Goal: Information Seeking & Learning: Learn about a topic

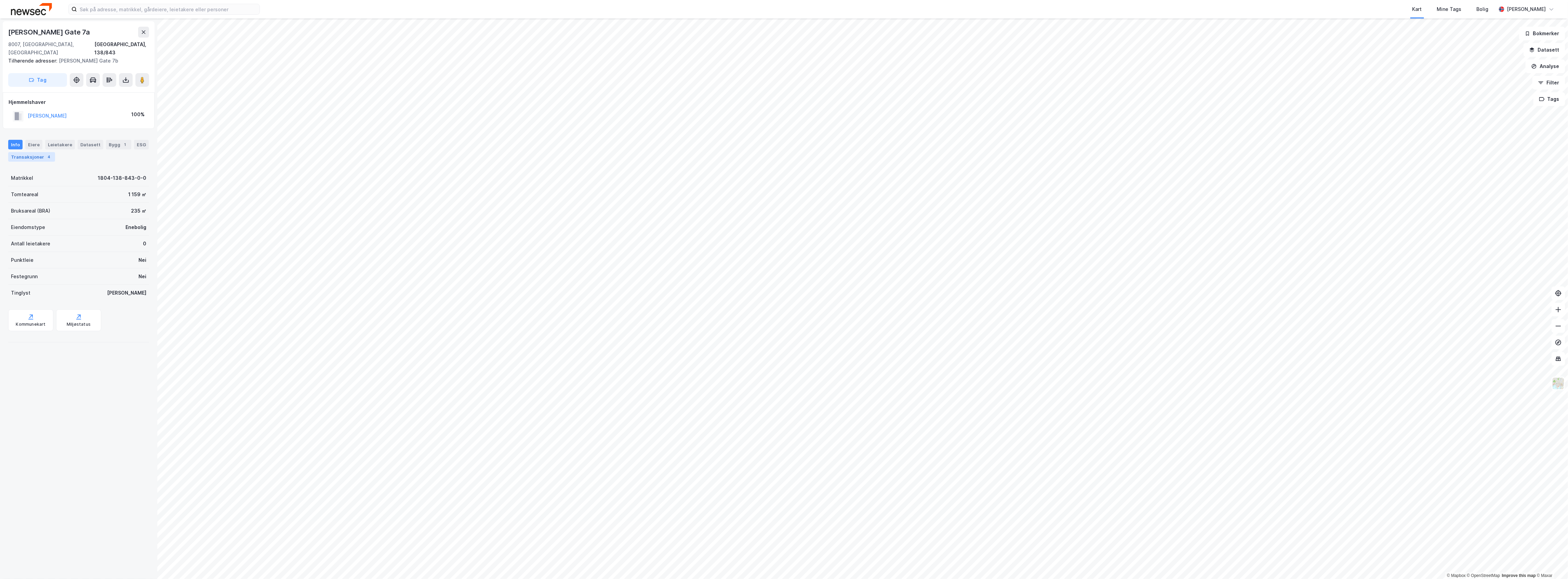
click at [52, 153] on div "4" at bounding box center [49, 156] width 7 height 7
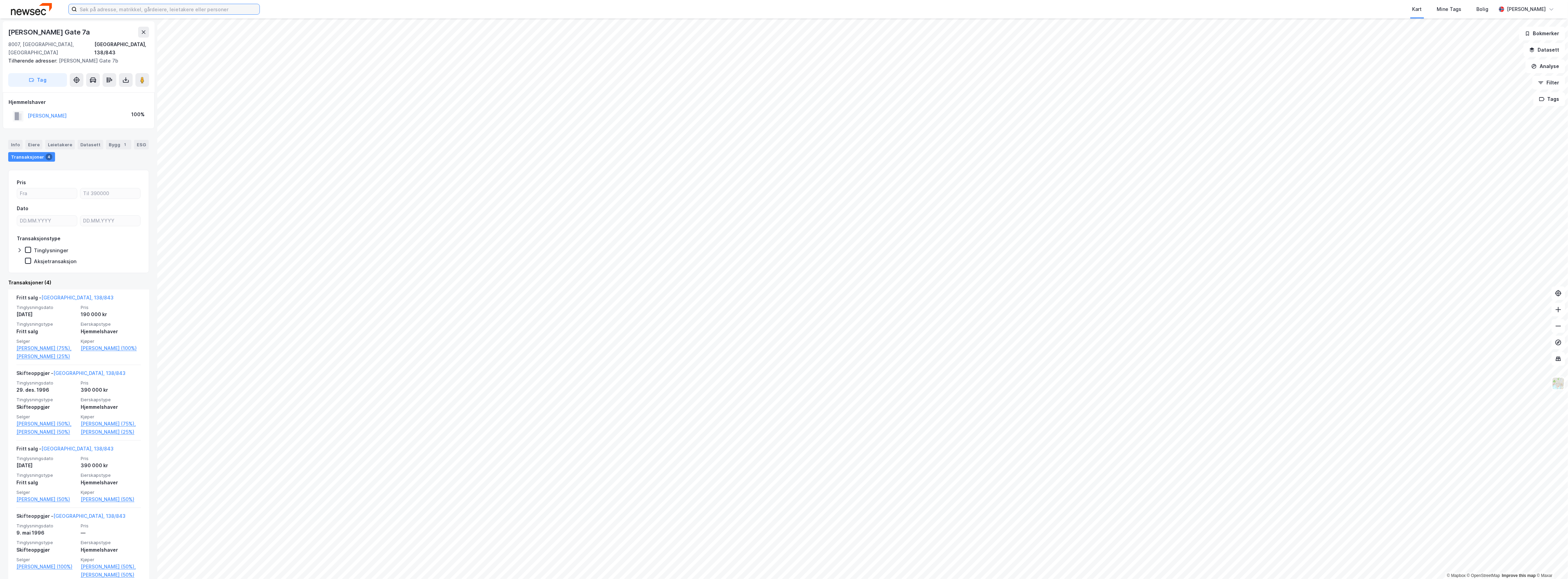
click at [108, 6] on input at bounding box center [168, 9] width 183 height 10
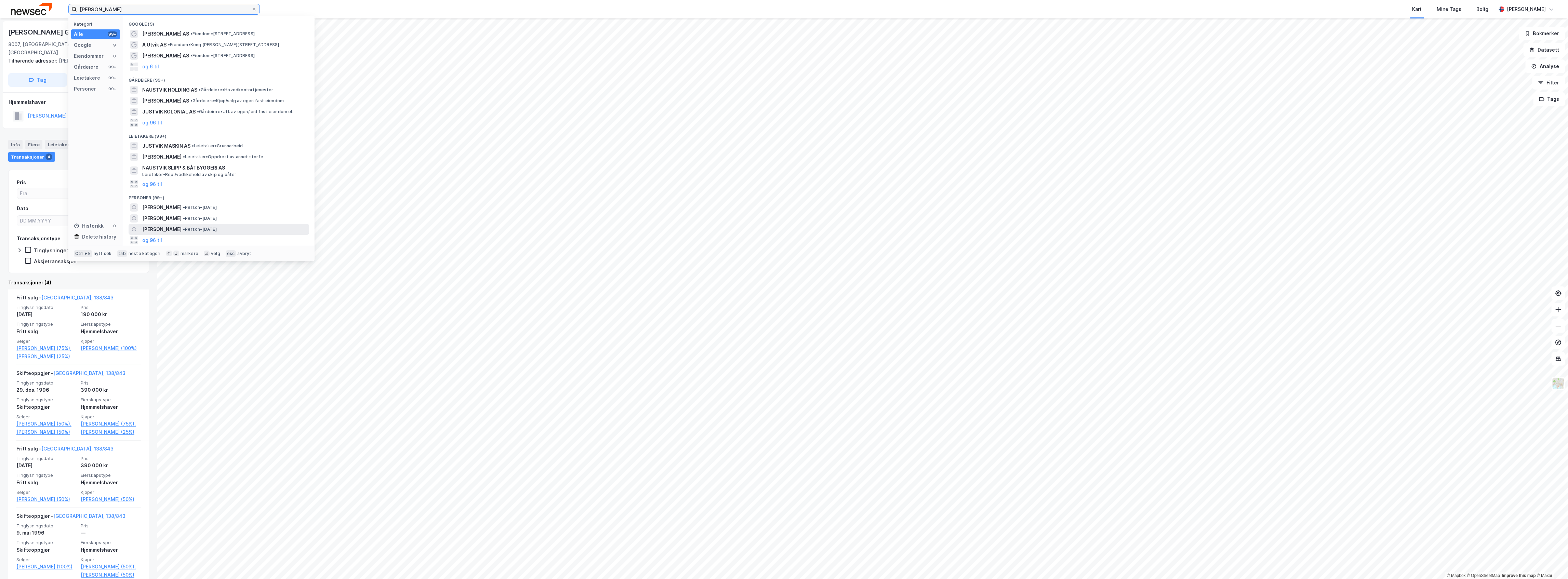
type input "[PERSON_NAME]"
click at [215, 231] on span "• Person • [DATE]" at bounding box center [200, 229] width 34 height 5
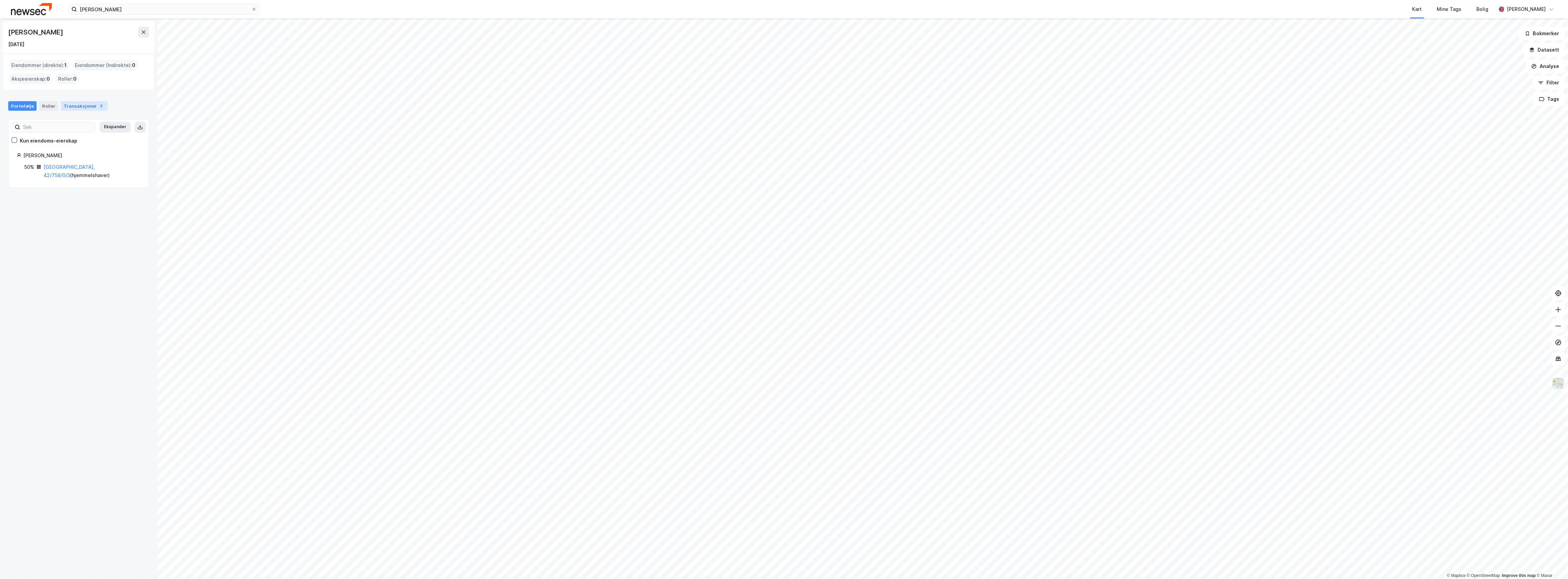
click at [98, 107] on div "3" at bounding box center [101, 106] width 7 height 7
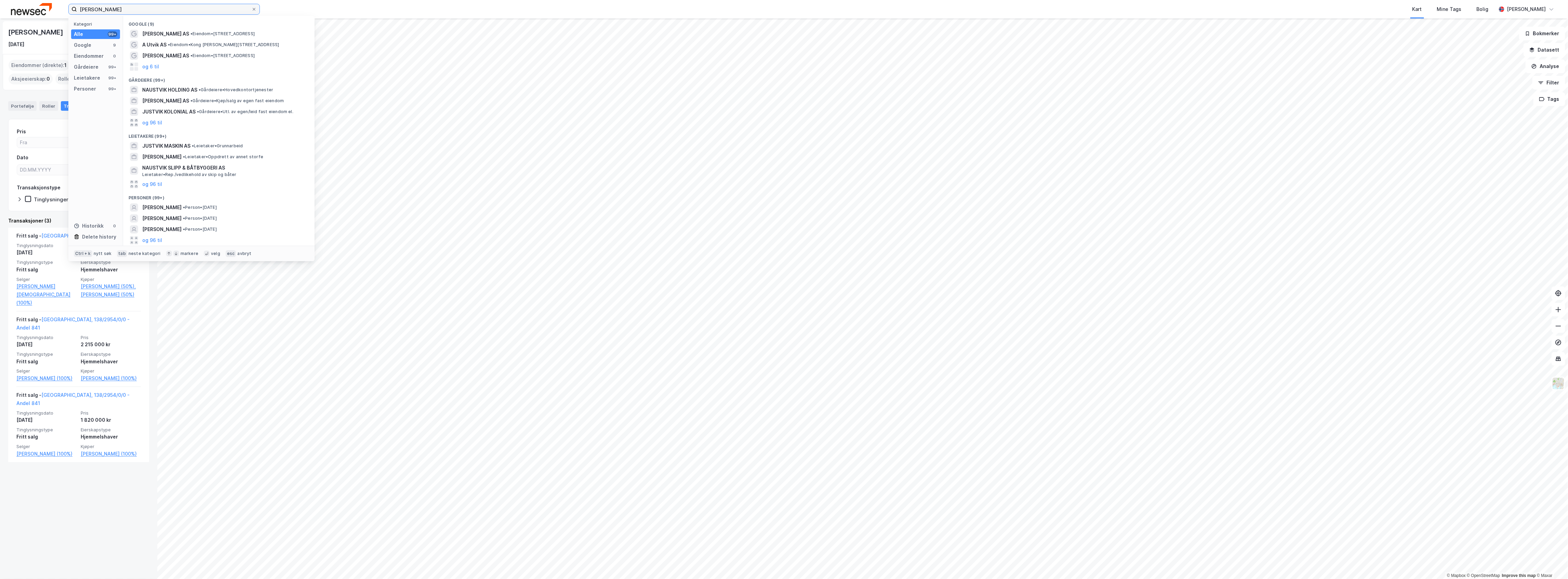
click at [198, 10] on input "[PERSON_NAME]" at bounding box center [164, 9] width 174 height 10
type input "[PERSON_NAME]"
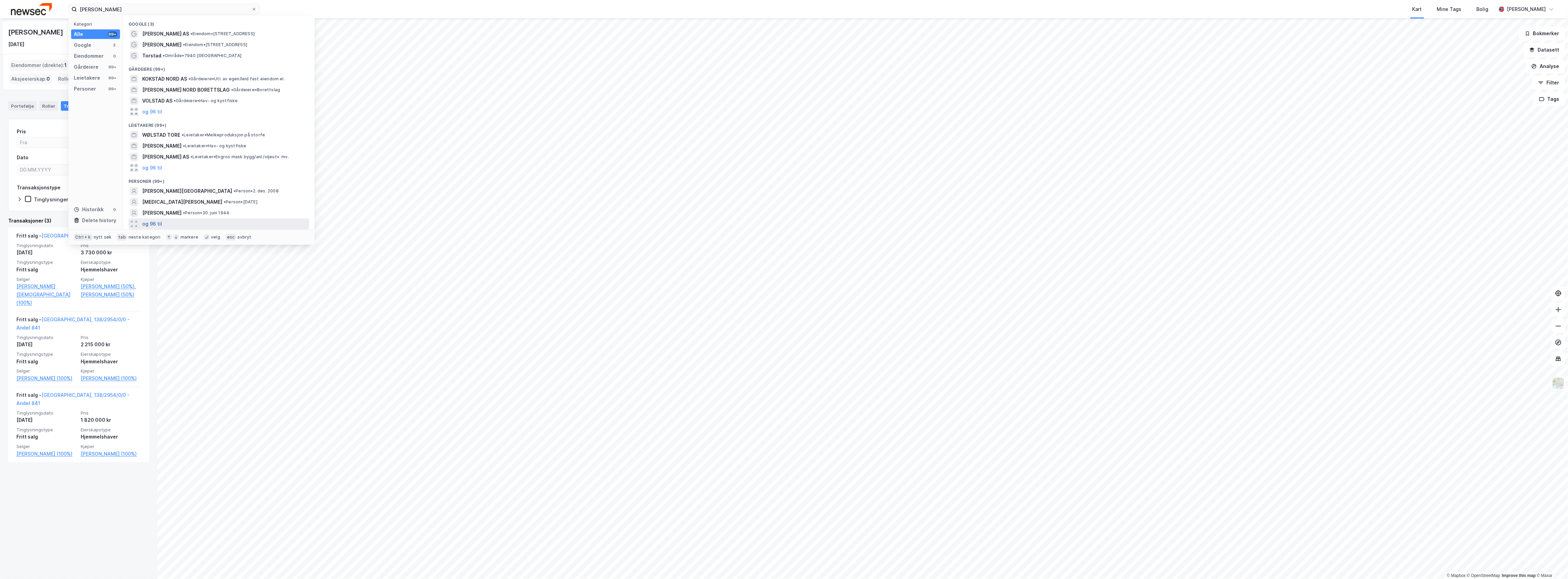
click at [146, 222] on button "og 96 til" at bounding box center [152, 223] width 20 height 8
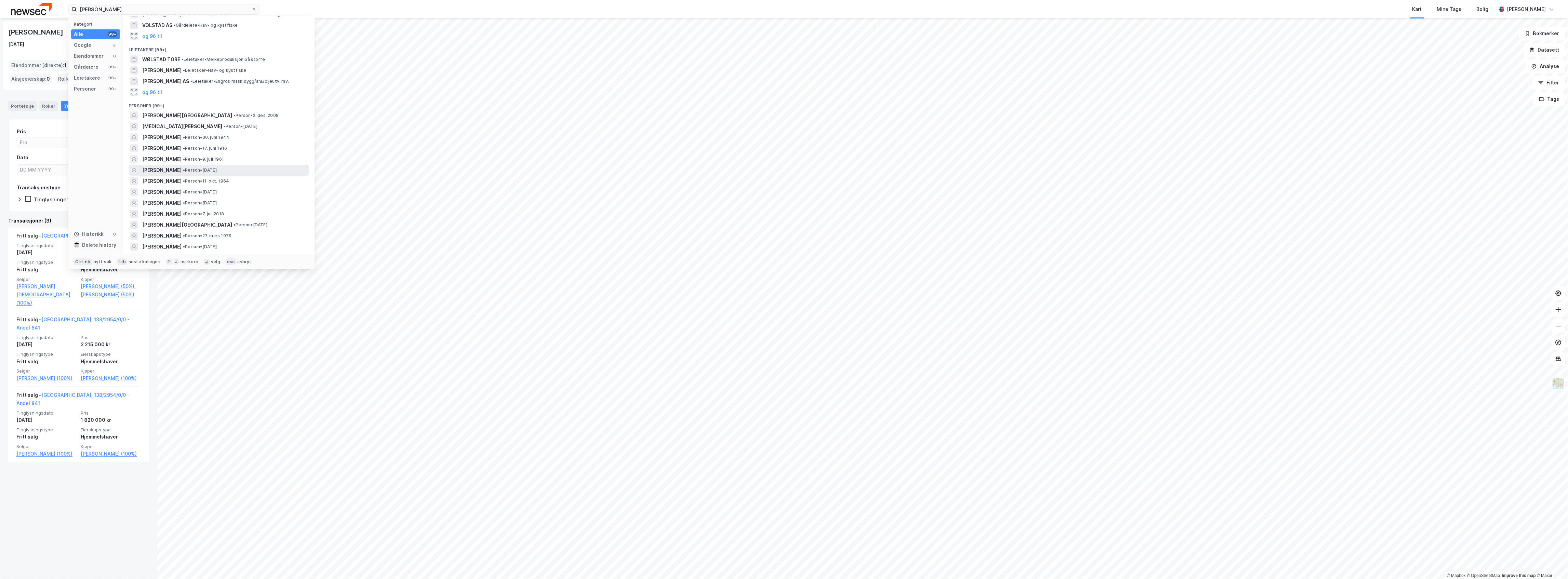
scroll to position [91, 0]
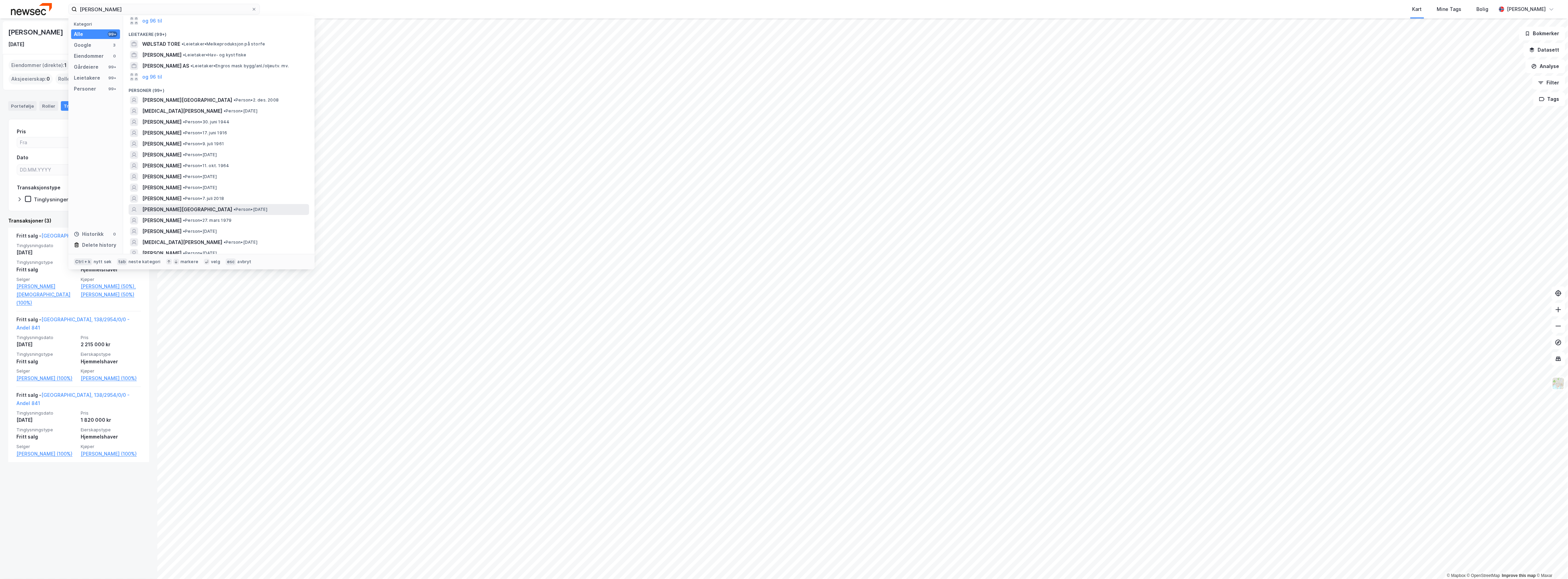
click at [190, 209] on span "[PERSON_NAME][GEOGRAPHIC_DATA]" at bounding box center [187, 209] width 90 height 8
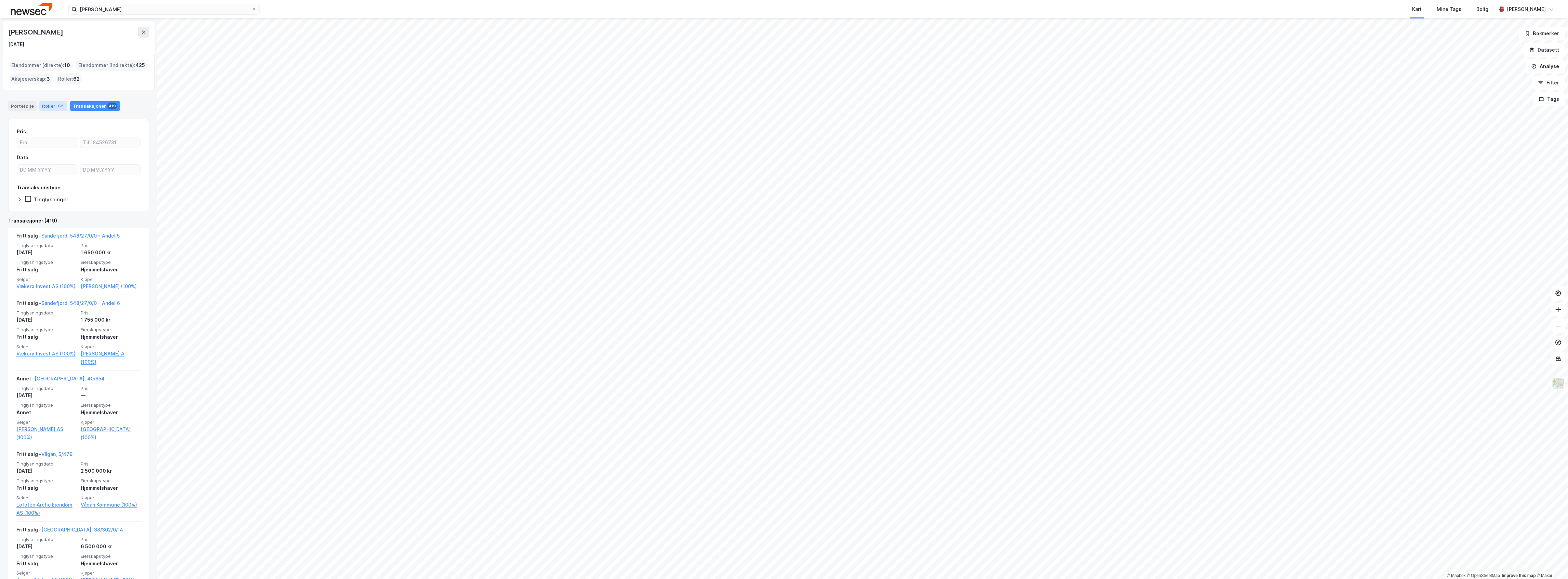
click at [56, 109] on div "Roller 62" at bounding box center [54, 106] width 28 height 10
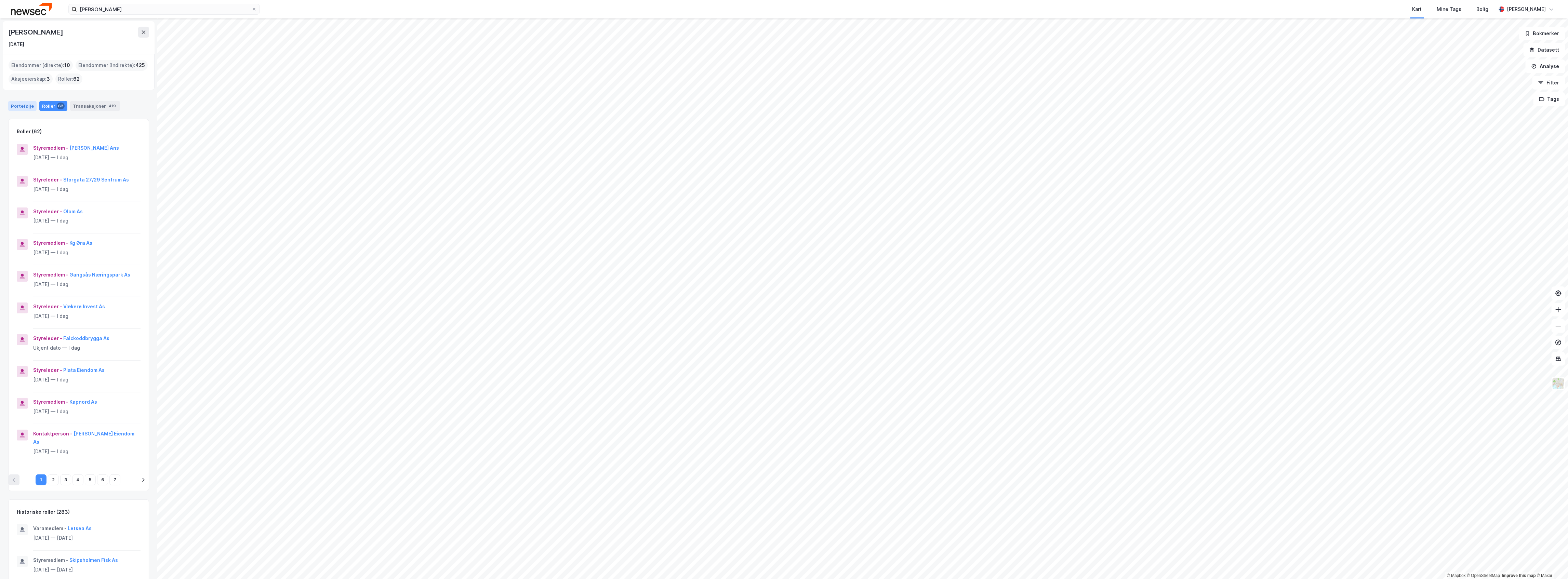
click at [24, 107] on div "Portefølje" at bounding box center [22, 106] width 29 height 10
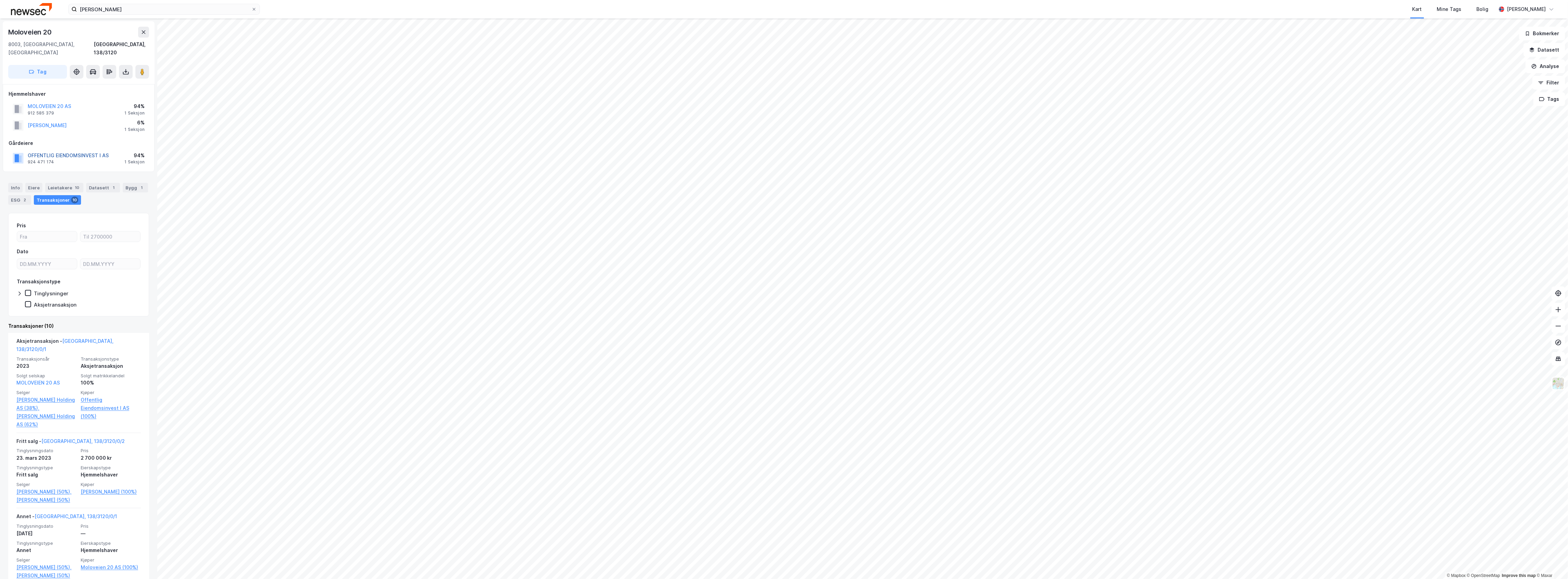
click at [0, 0] on button "OFFENTLIG EIENDOMSINVEST I AS" at bounding box center [0, 0] width 0 height 0
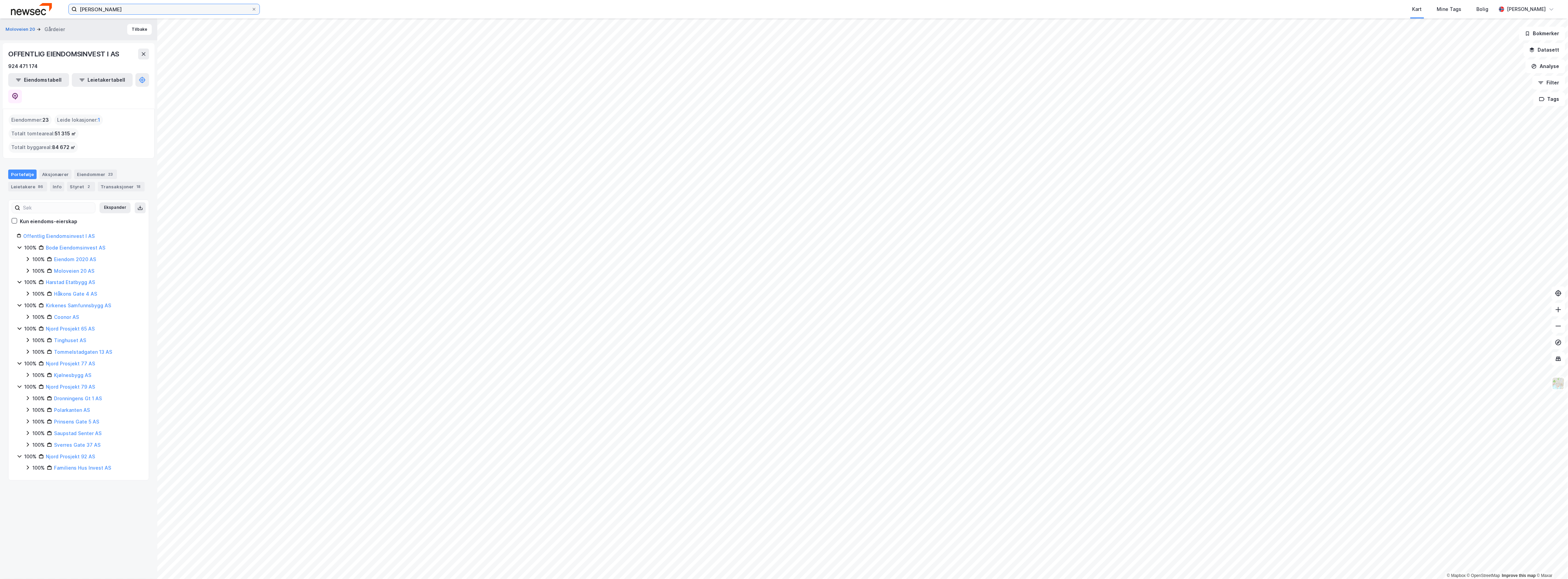
click at [122, 9] on input "[PERSON_NAME]" at bounding box center [164, 9] width 174 height 10
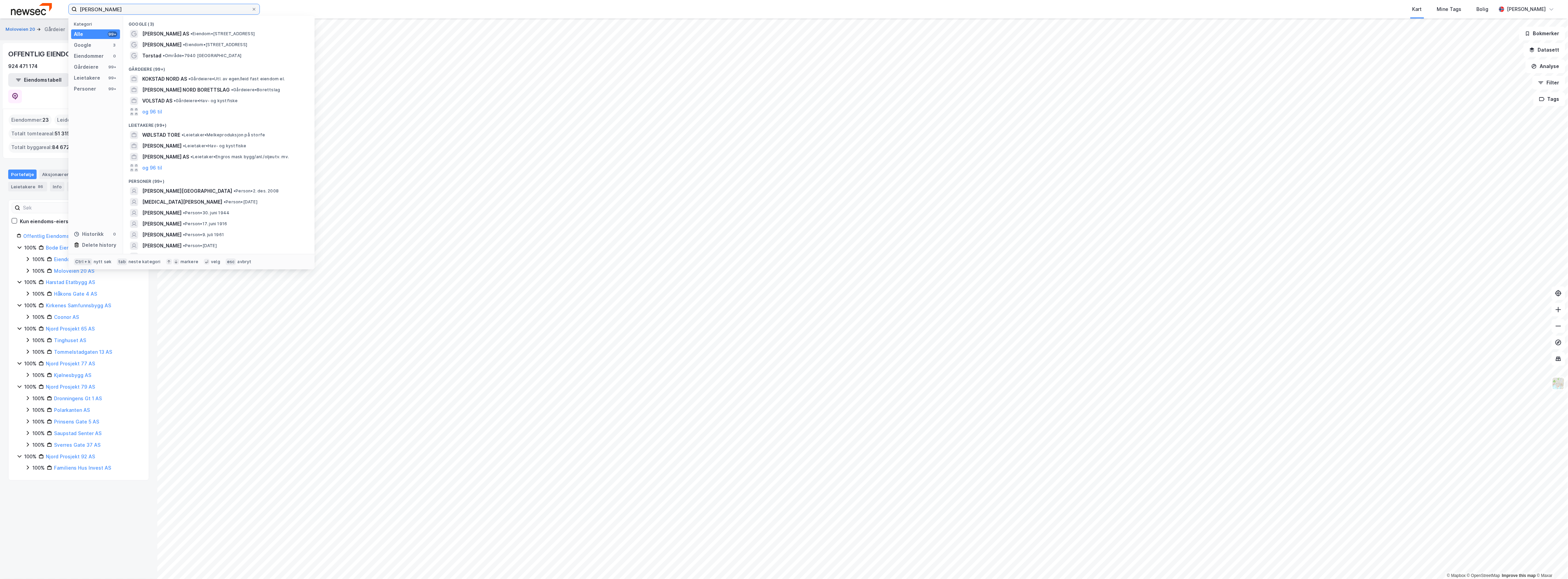
click at [122, 9] on input "[PERSON_NAME]" at bounding box center [164, 9] width 174 height 10
type input "[PERSON_NAME]"
click at [245, 203] on div "[PERSON_NAME] • Person • [DATE]" at bounding box center [225, 201] width 166 height 8
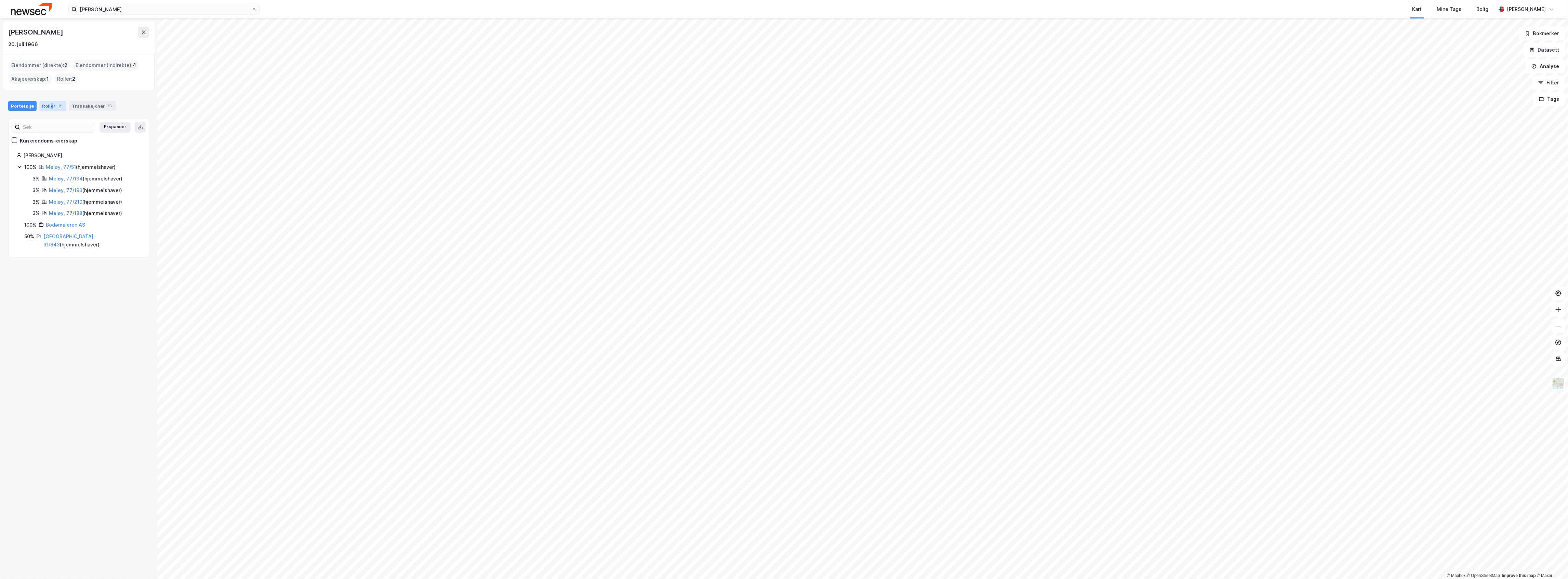
click at [50, 108] on div "Roller 2" at bounding box center [53, 106] width 27 height 10
click at [89, 108] on div "Transaksjoner 18" at bounding box center [92, 106] width 47 height 10
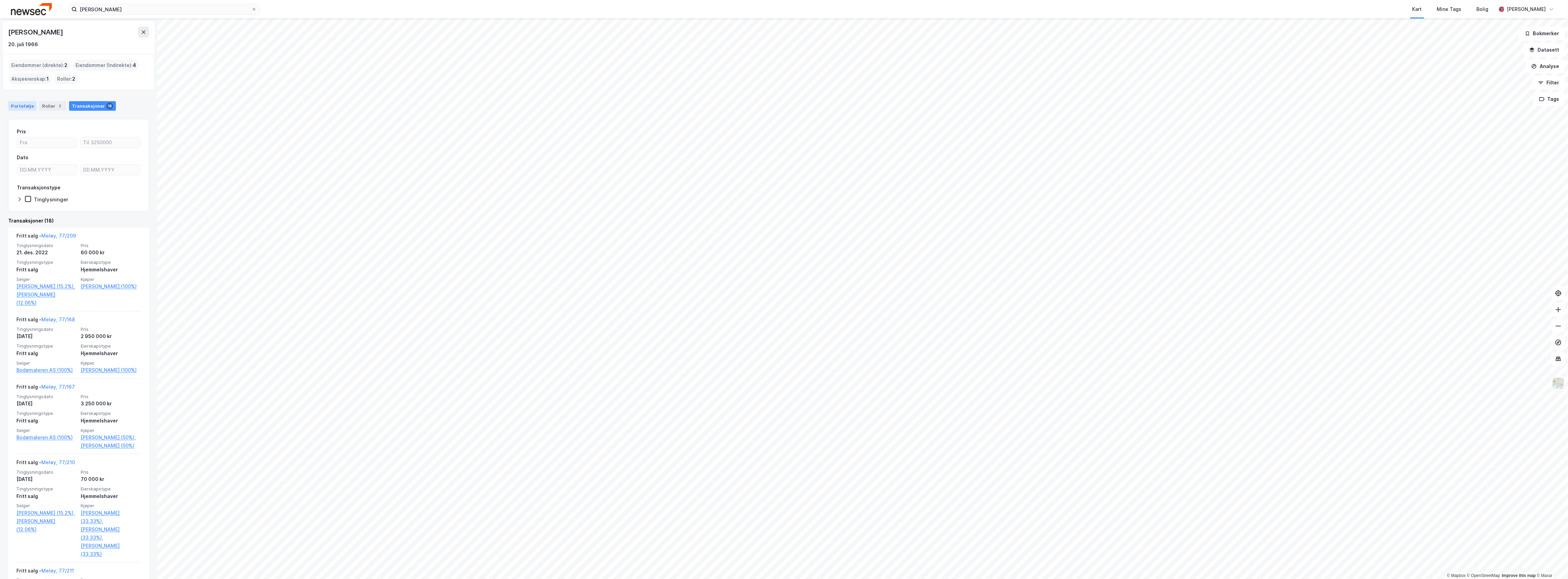
click at [24, 108] on div "Portefølje" at bounding box center [22, 106] width 29 height 10
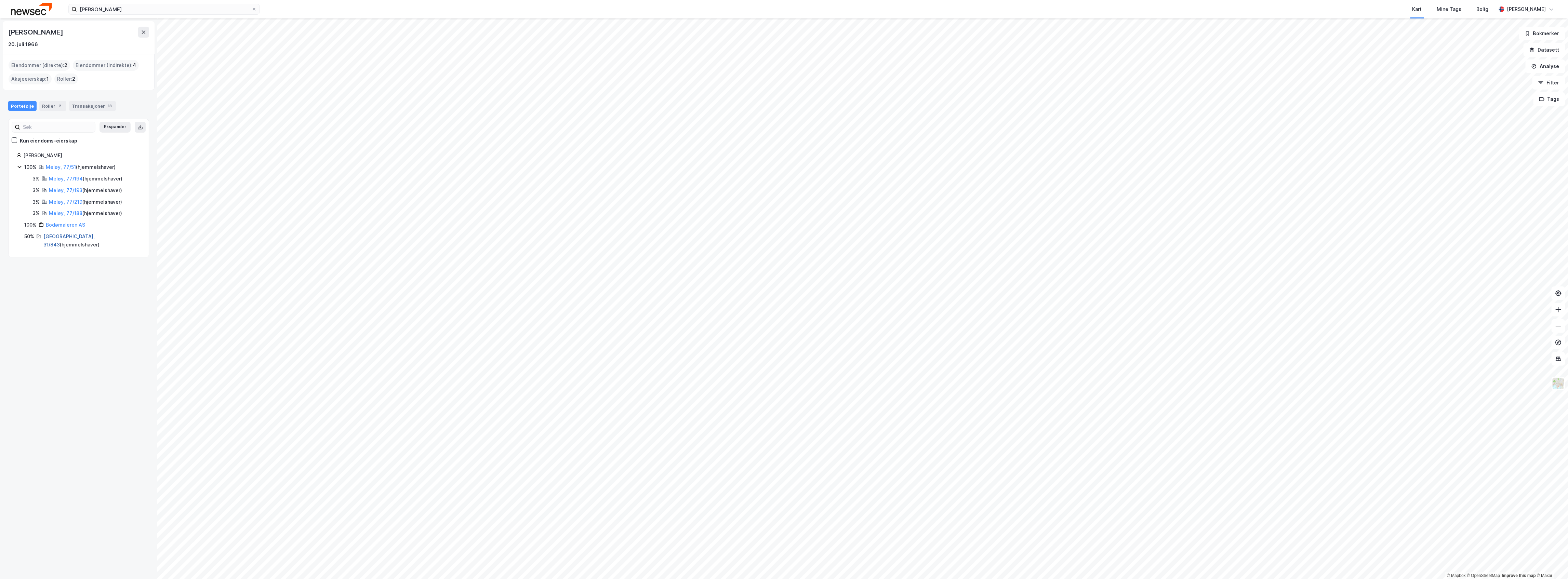
click at [58, 237] on link "[GEOGRAPHIC_DATA], 31/843" at bounding box center [69, 240] width 51 height 14
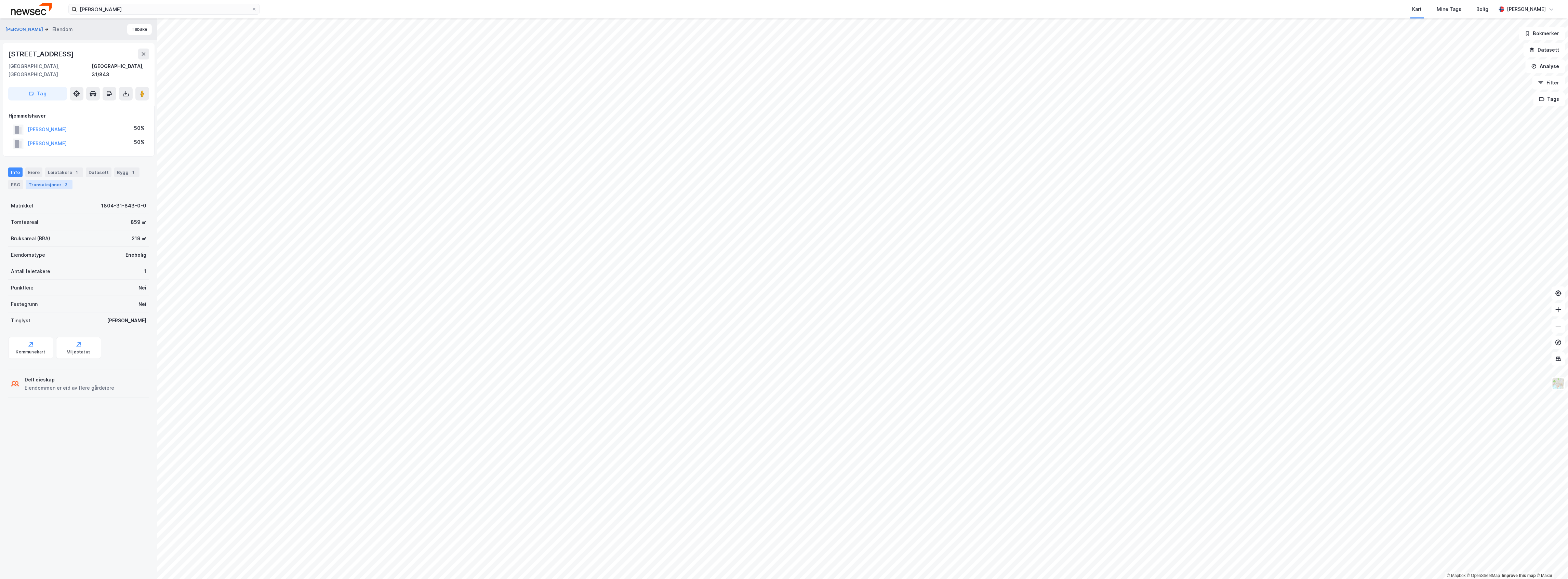
click at [47, 179] on div "Transaksjoner 2" at bounding box center [49, 184] width 47 height 10
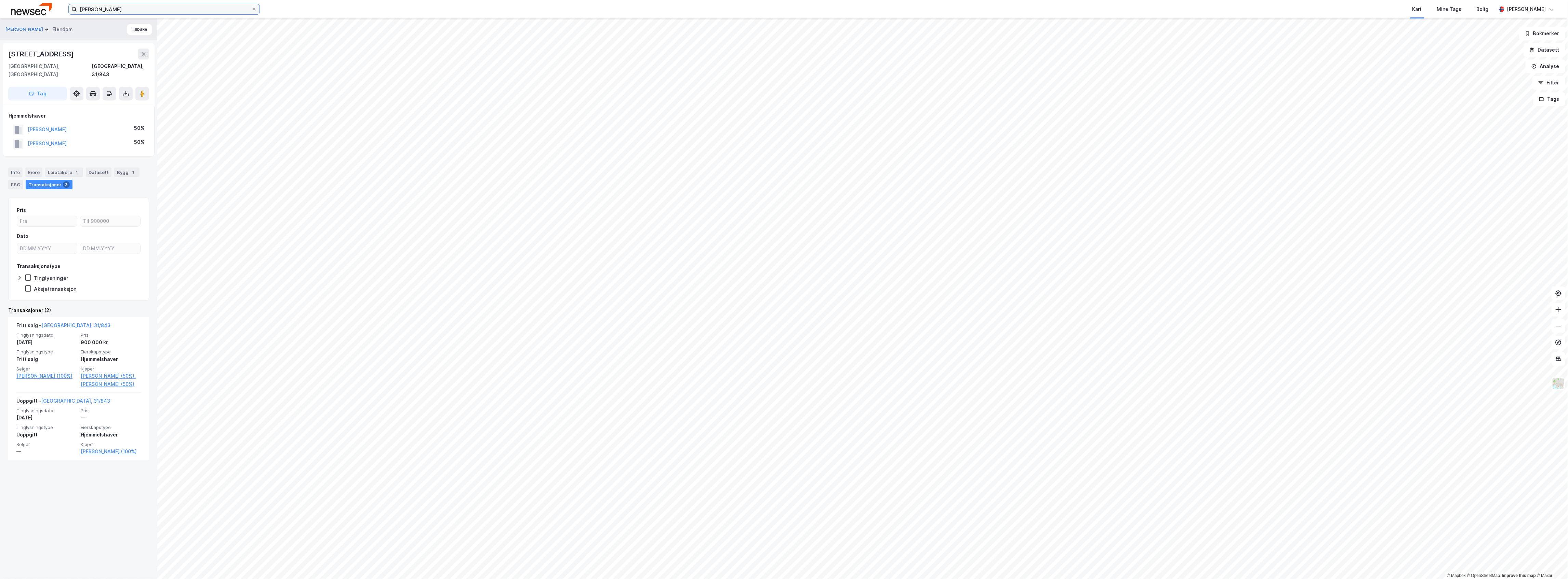
click at [140, 7] on input "[PERSON_NAME]" at bounding box center [164, 9] width 174 height 10
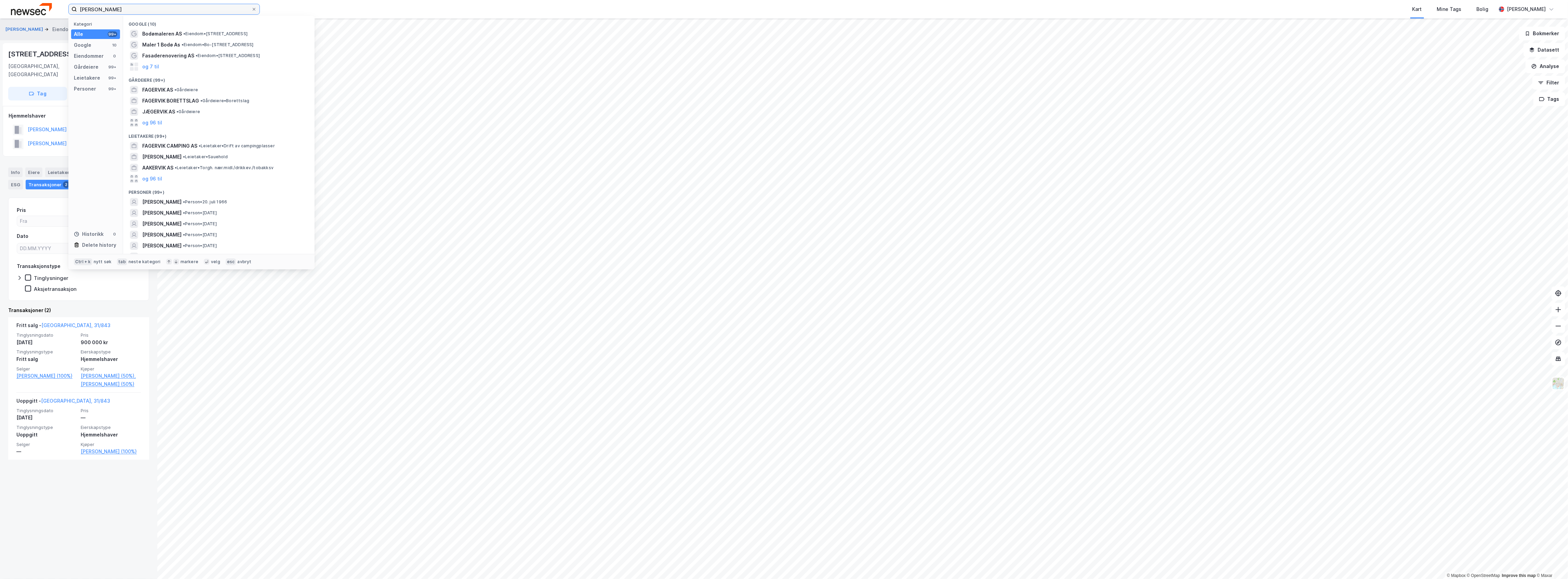
click at [140, 7] on input "[PERSON_NAME]" at bounding box center [164, 9] width 174 height 10
type input "[PERSON_NAME]"
click at [217, 197] on span "• Person • [DATE]" at bounding box center [200, 196] width 34 height 5
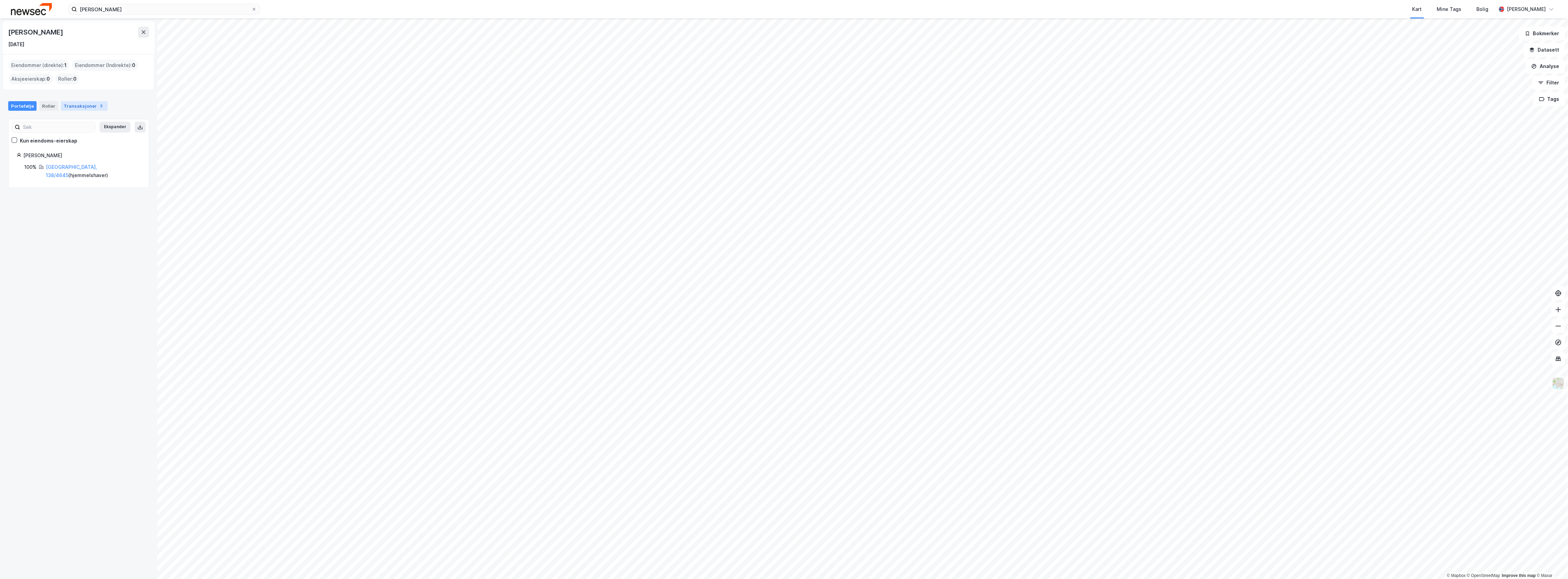
click at [88, 109] on div "Transaksjoner 3" at bounding box center [84, 106] width 47 height 10
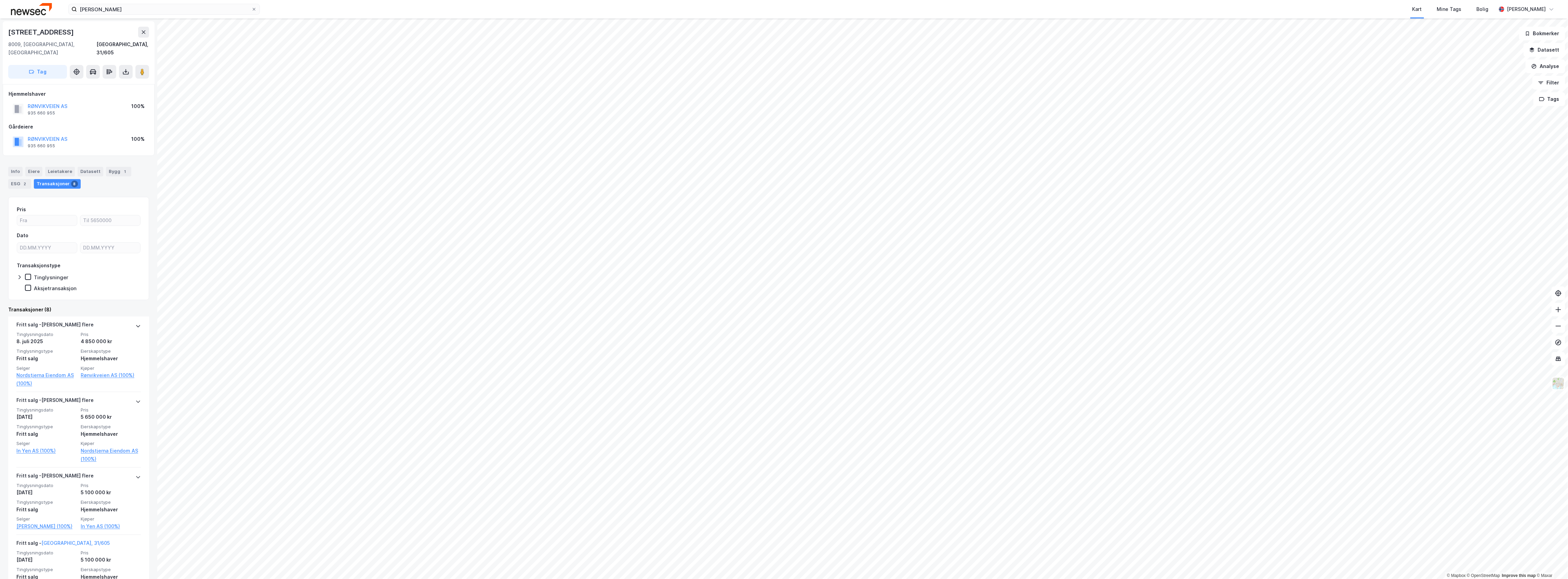
click at [58, 102] on div "RØNVIKVEIEN AS" at bounding box center [47, 106] width 40 height 8
click at [55, 103] on div "RØNVIKVEIEN AS 935 660 955" at bounding box center [47, 109] width 40 height 13
click at [0, 0] on button "RØNVIKVEIEN AS" at bounding box center [0, 0] width 0 height 0
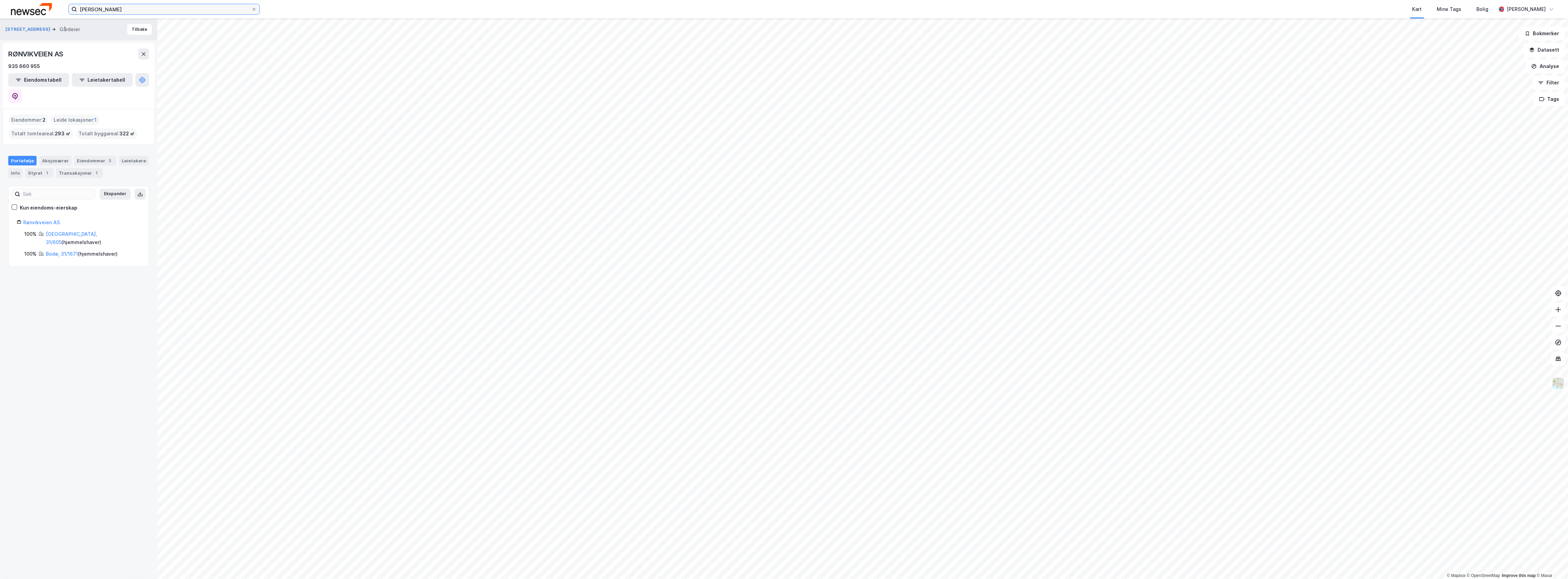
click at [197, 13] on input "[PERSON_NAME]" at bounding box center [164, 9] width 174 height 10
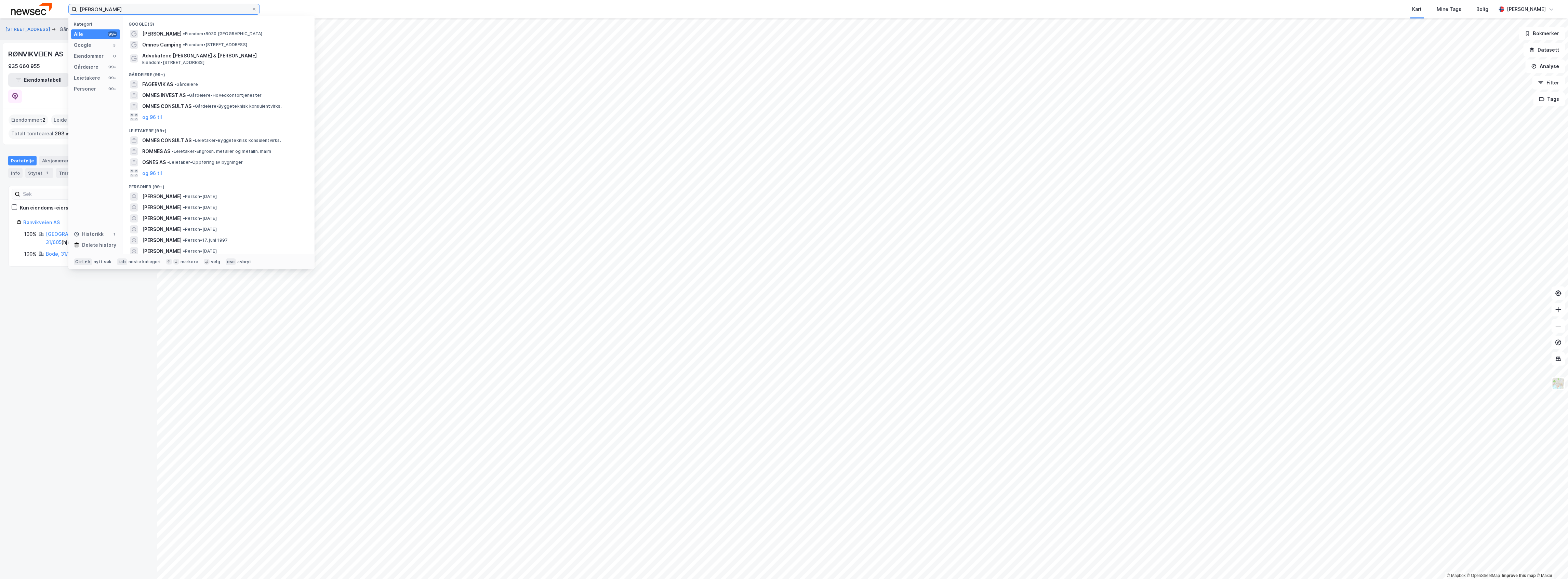
click at [197, 13] on input "[PERSON_NAME]" at bounding box center [164, 9] width 174 height 10
type input "[PERSON_NAME]"
click at [189, 204] on div "[PERSON_NAME] • Person • [DATE]" at bounding box center [225, 207] width 166 height 8
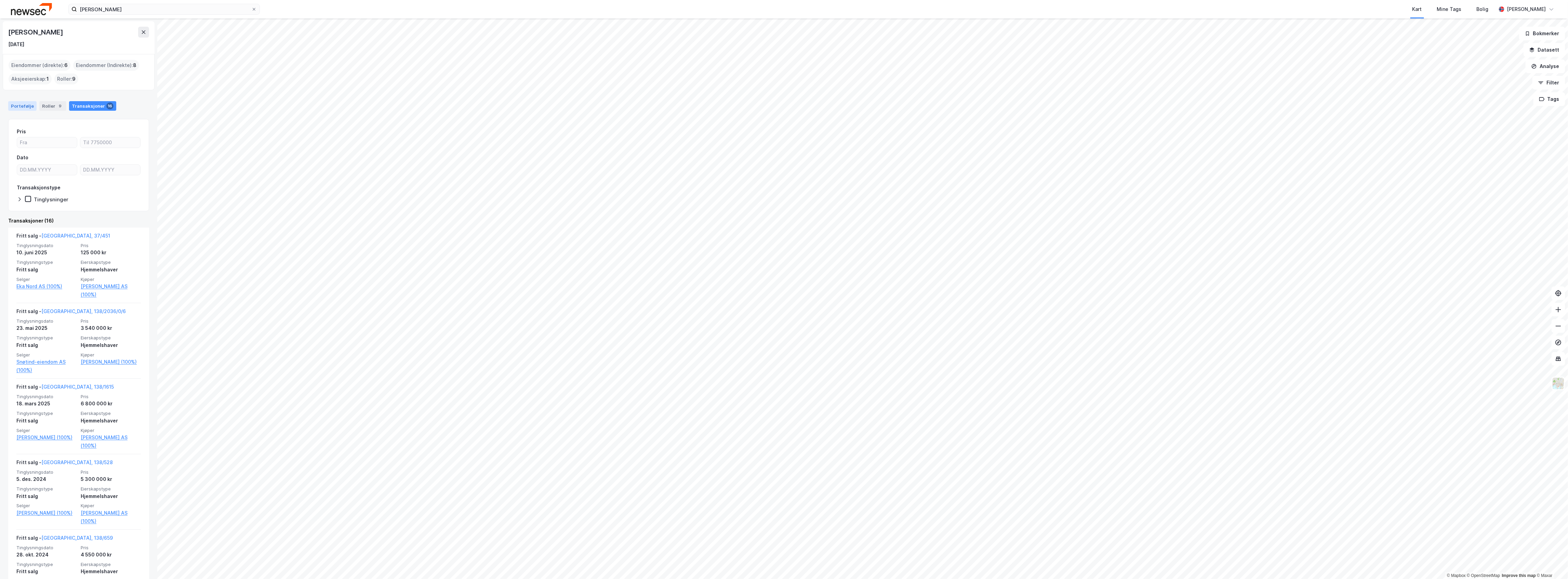
click at [28, 106] on div "Portefølje" at bounding box center [22, 106] width 29 height 10
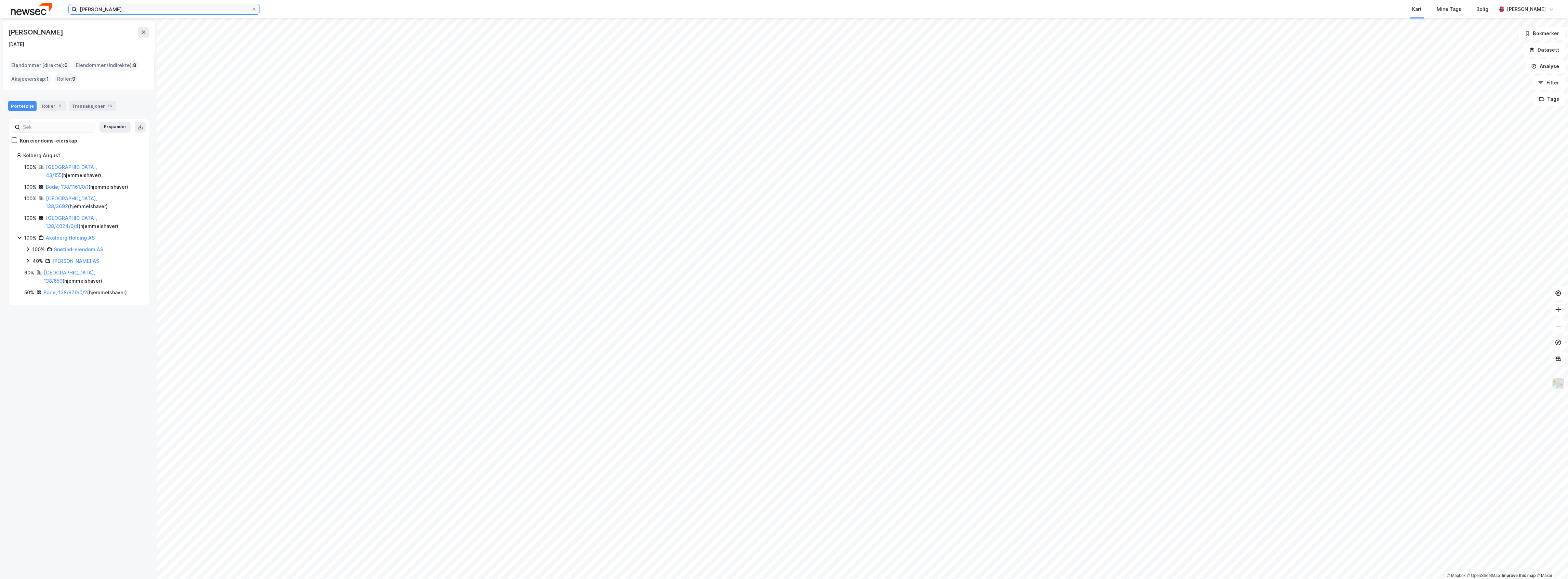
click at [194, 4] on input "[PERSON_NAME]" at bounding box center [164, 9] width 174 height 10
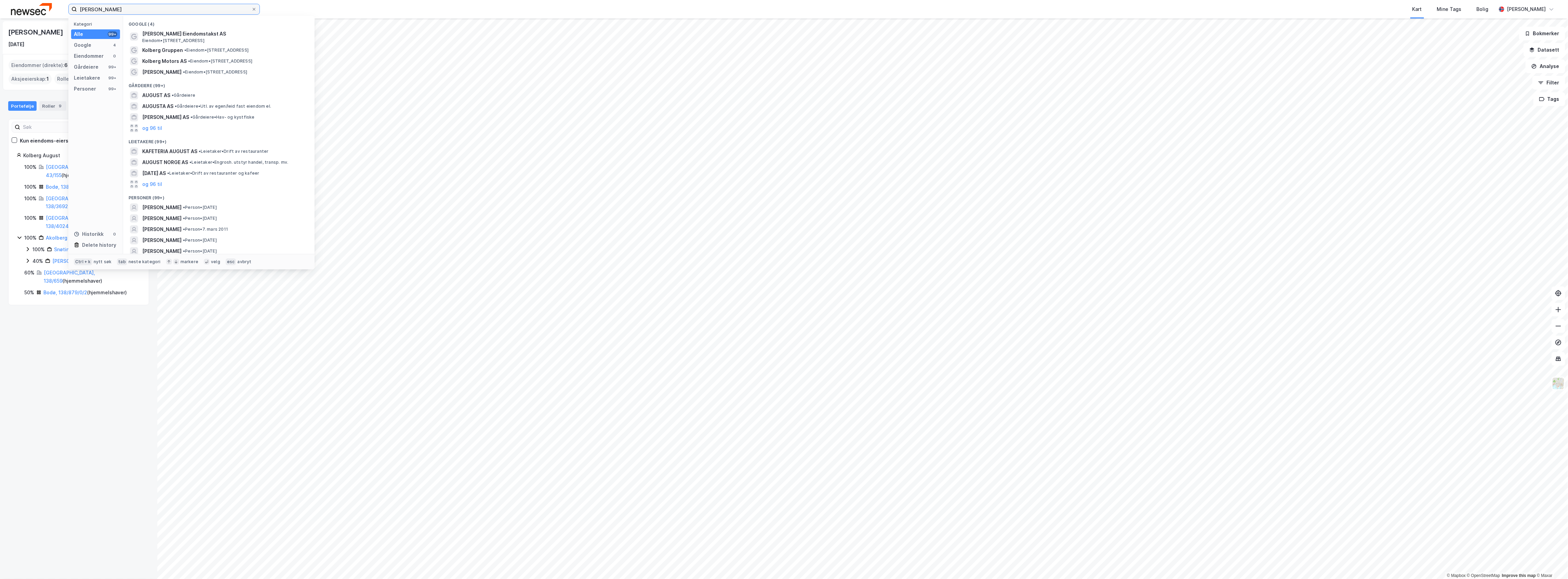
click at [194, 4] on input "[PERSON_NAME]" at bounding box center [164, 9] width 174 height 10
type input "[PERSON_NAME]"
click at [215, 155] on span "• Person • [DATE]" at bounding box center [200, 156] width 34 height 5
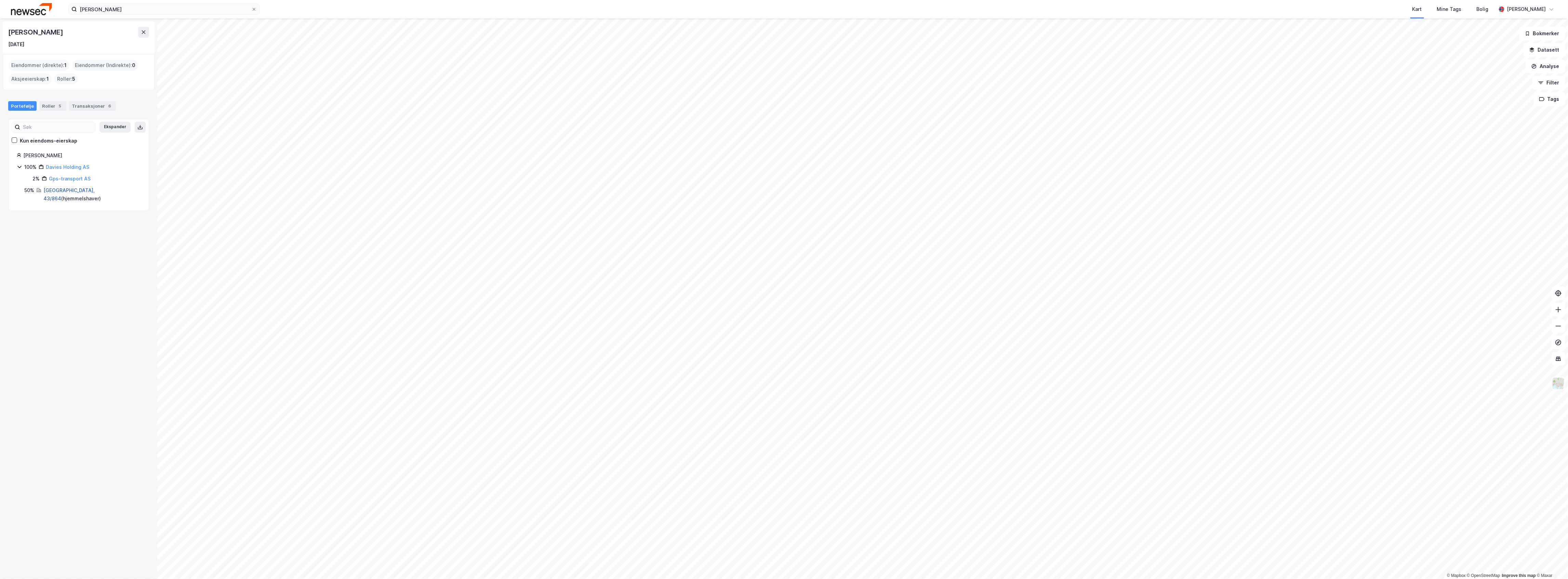
click at [55, 190] on link "[GEOGRAPHIC_DATA], 43/864" at bounding box center [69, 194] width 51 height 14
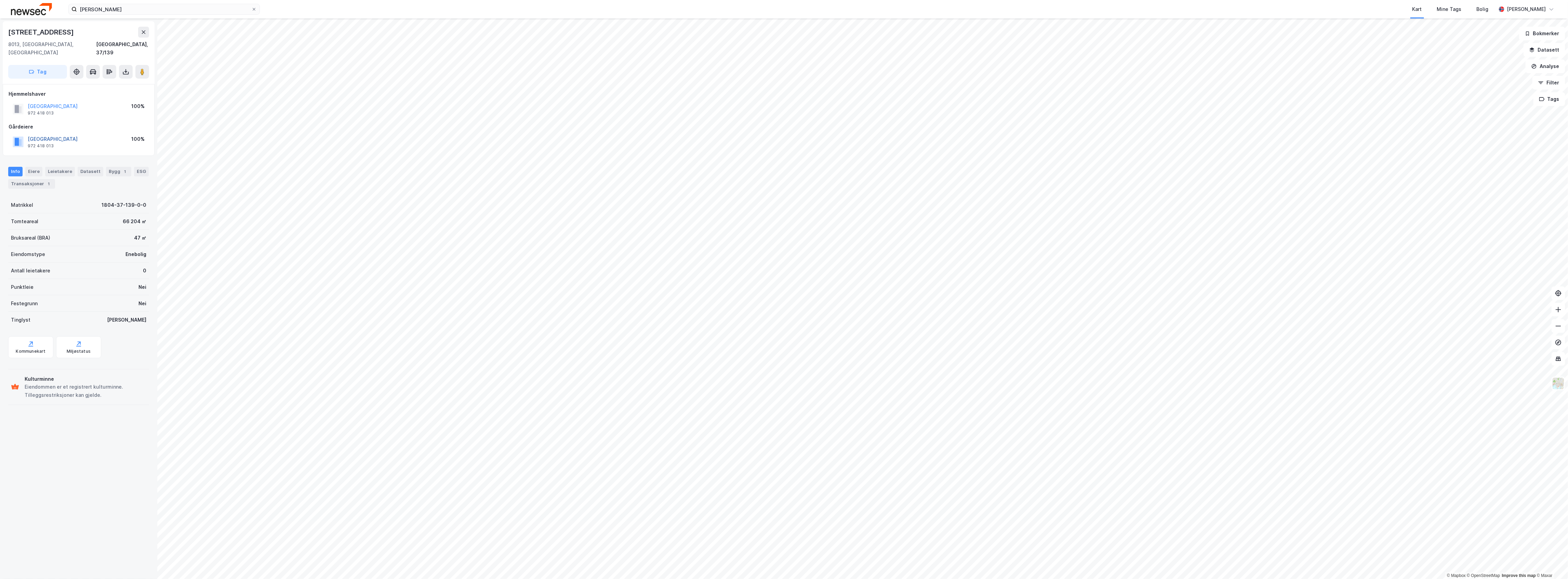
click at [0, 0] on button "[GEOGRAPHIC_DATA]" at bounding box center [0, 0] width 0 height 0
click at [0, 0] on button "NORDLAND FYLKESKOMMUNE" at bounding box center [0, 0] width 0 height 0
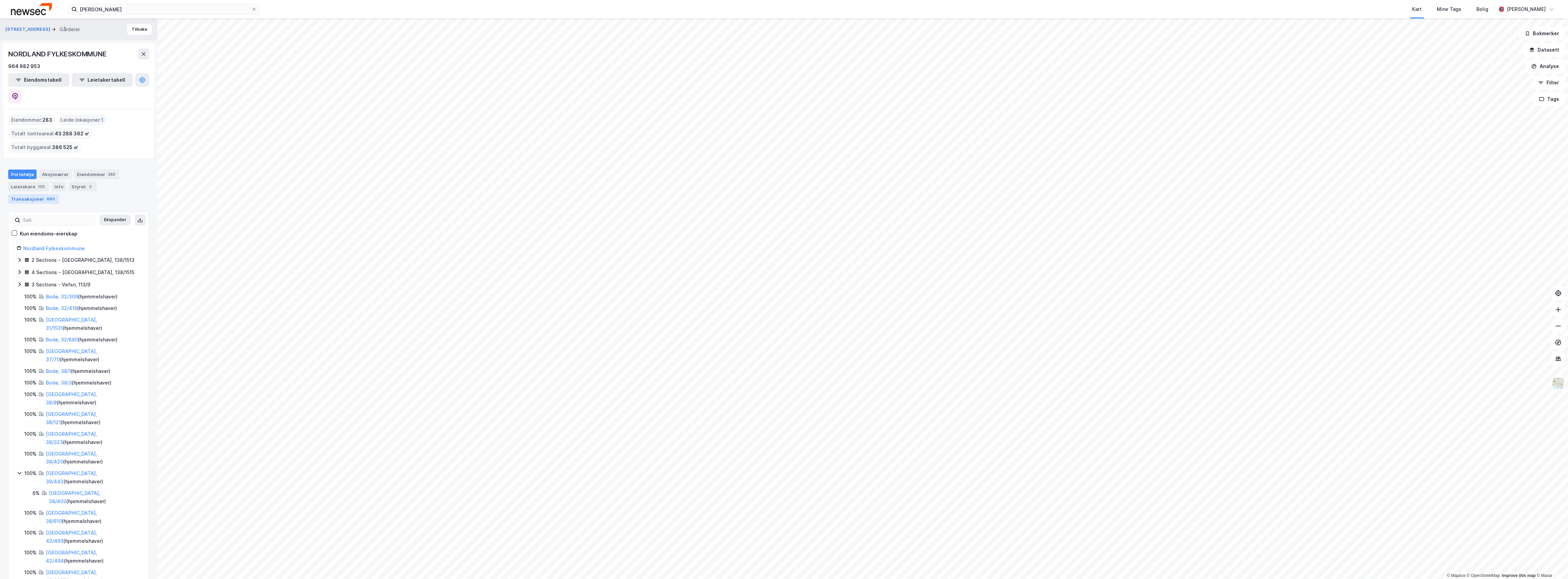
click at [36, 194] on div "Transaksjoner 693" at bounding box center [33, 199] width 51 height 10
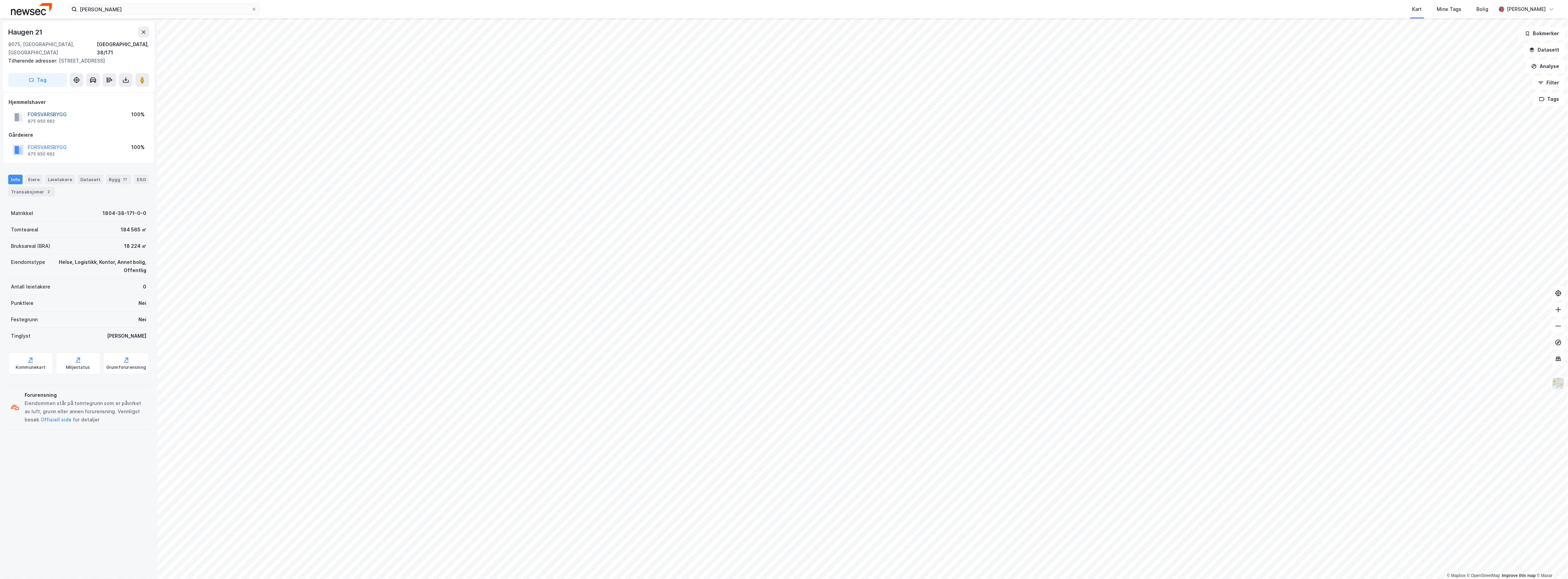
click at [0, 0] on button "FORSVARSBYGG" at bounding box center [0, 0] width 0 height 0
click at [0, 0] on button "STATSBYGG" at bounding box center [0, 0] width 0 height 0
click at [0, 0] on button "og 1 til" at bounding box center [0, 0] width 0 height 0
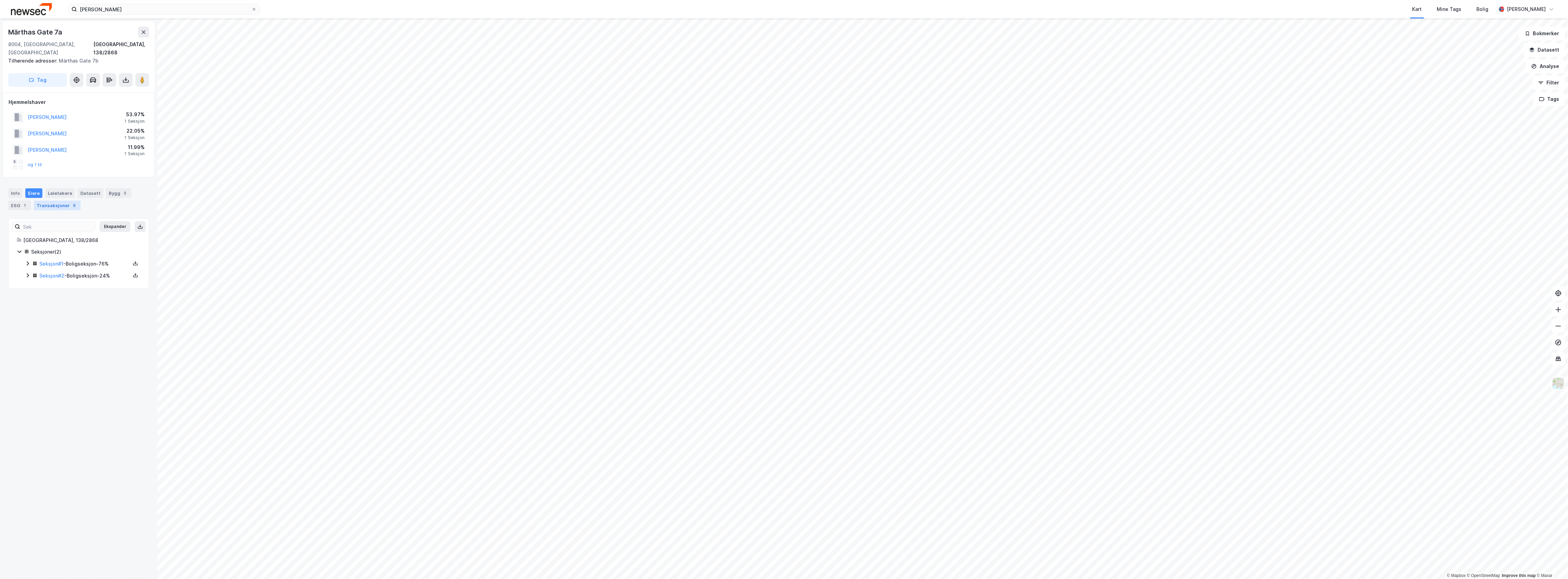
click at [47, 201] on div "Transaksjoner 8" at bounding box center [57, 206] width 47 height 10
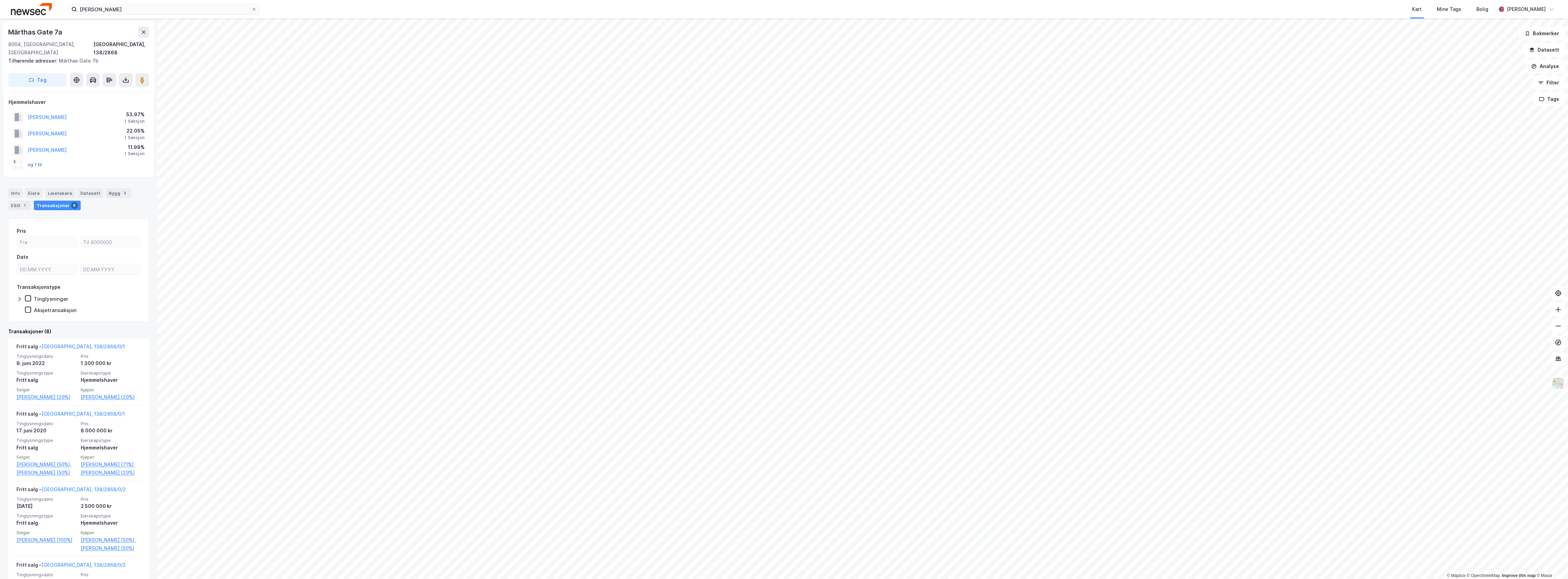
click at [0, 0] on button "og 1 til" at bounding box center [0, 0] width 0 height 0
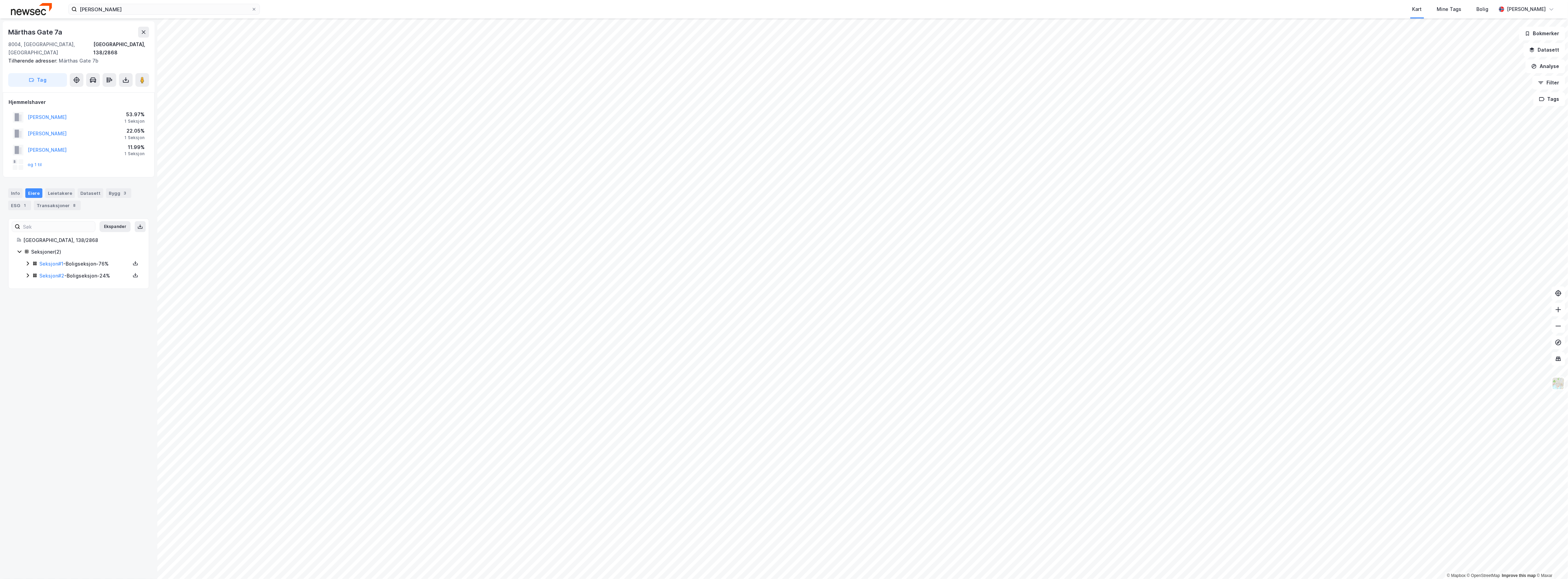
click at [28, 262] on icon at bounding box center [27, 263] width 2 height 4
click at [26, 308] on icon at bounding box center [27, 310] width 5 height 5
click at [94, 296] on link "[PERSON_NAME]" at bounding box center [93, 299] width 39 height 6
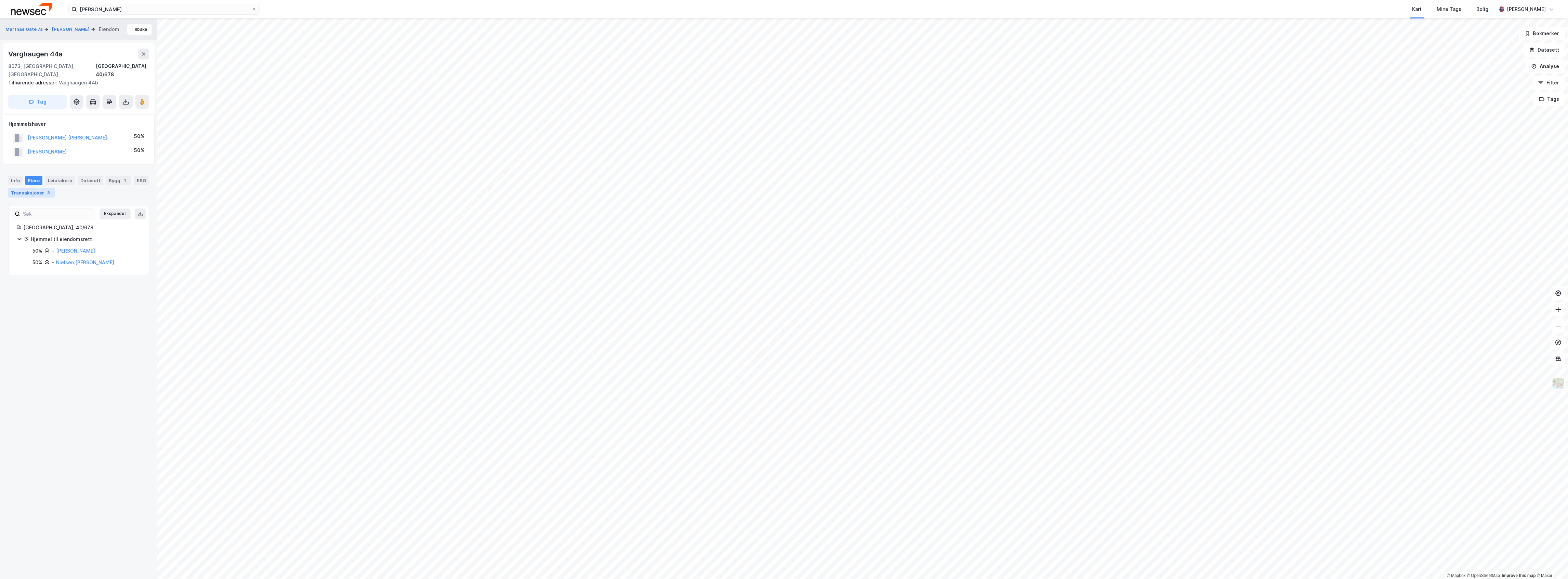
click at [55, 188] on div "Transaksjoner 3" at bounding box center [31, 193] width 47 height 10
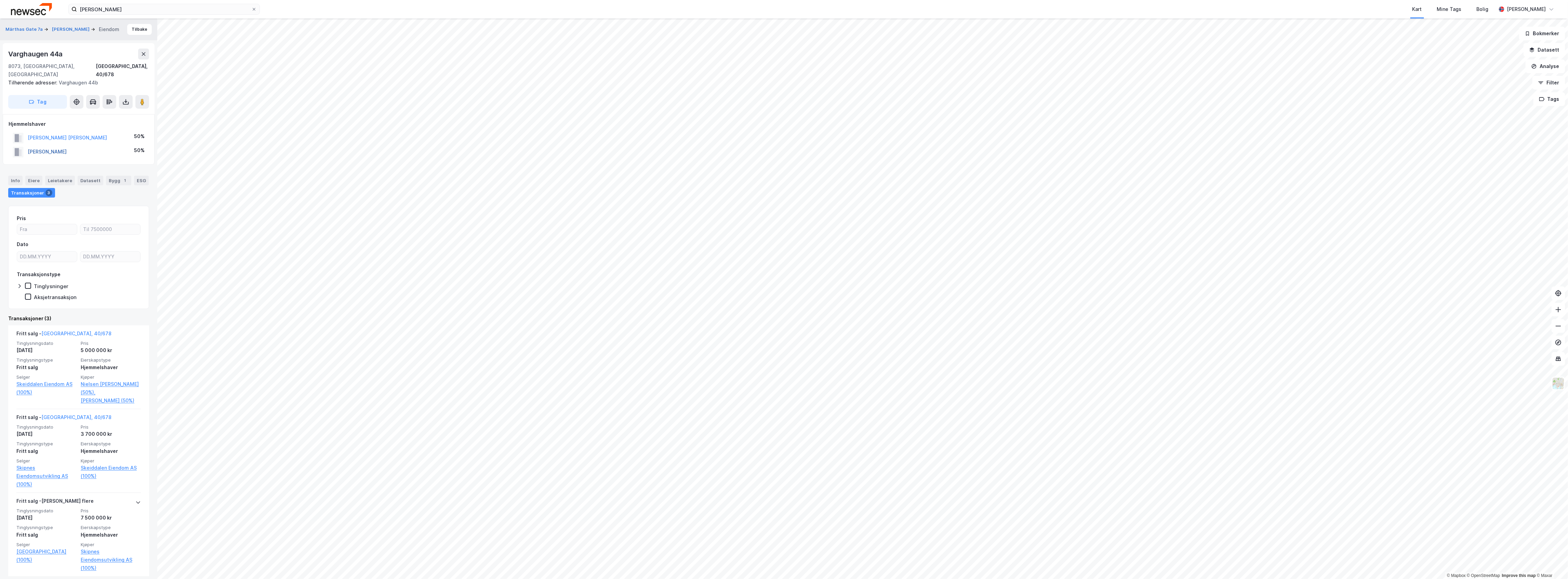
click at [0, 0] on button "[PERSON_NAME]" at bounding box center [0, 0] width 0 height 0
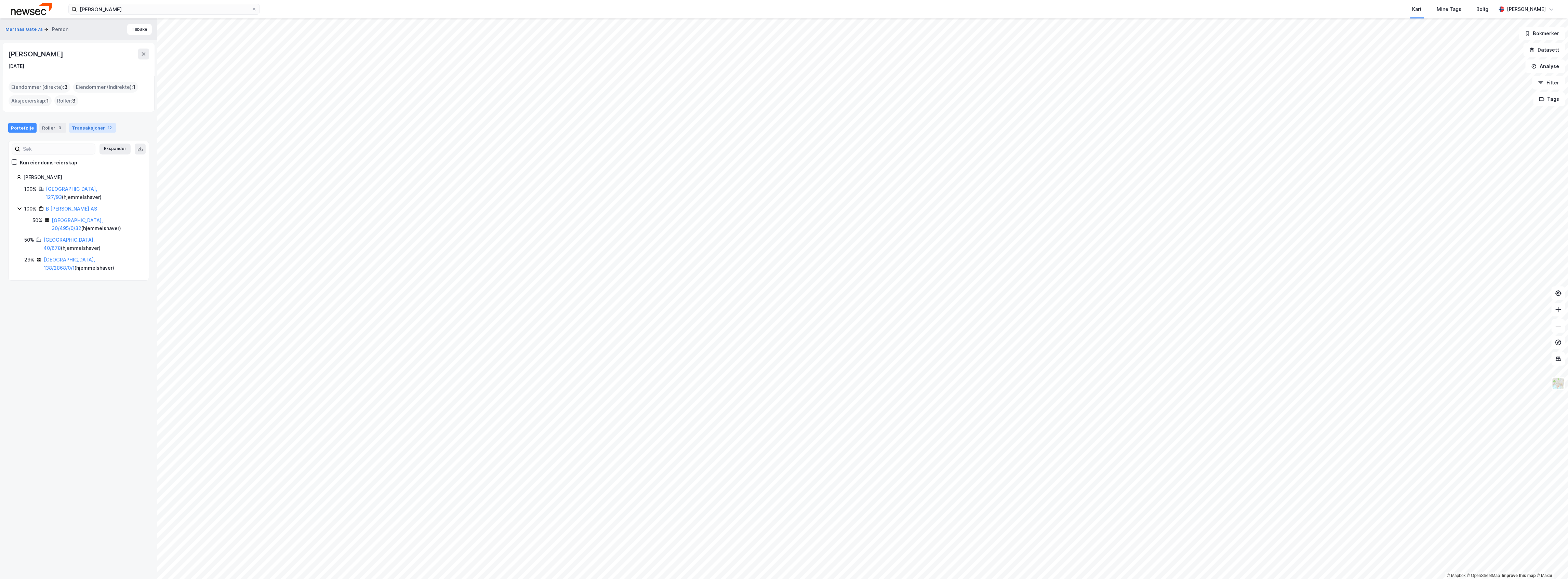
click at [94, 131] on div "Transaksjoner 12" at bounding box center [92, 128] width 47 height 10
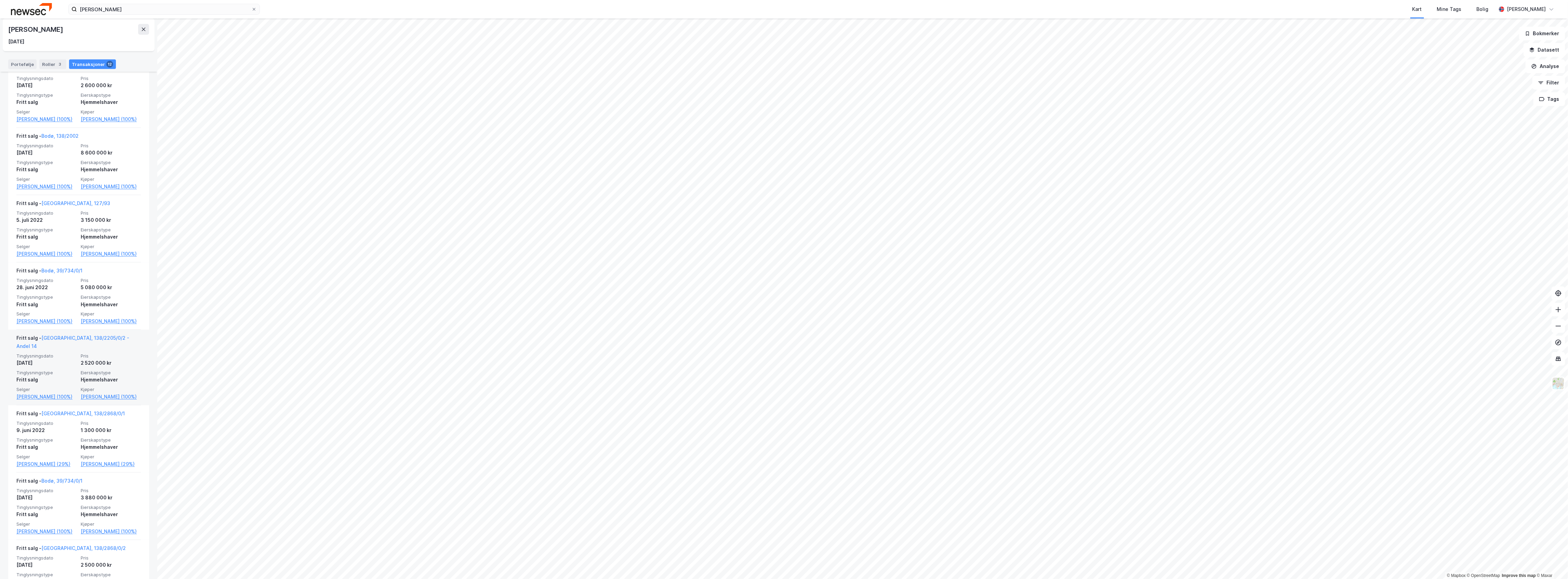
scroll to position [439, 0]
